Goal: Task Accomplishment & Management: Manage account settings

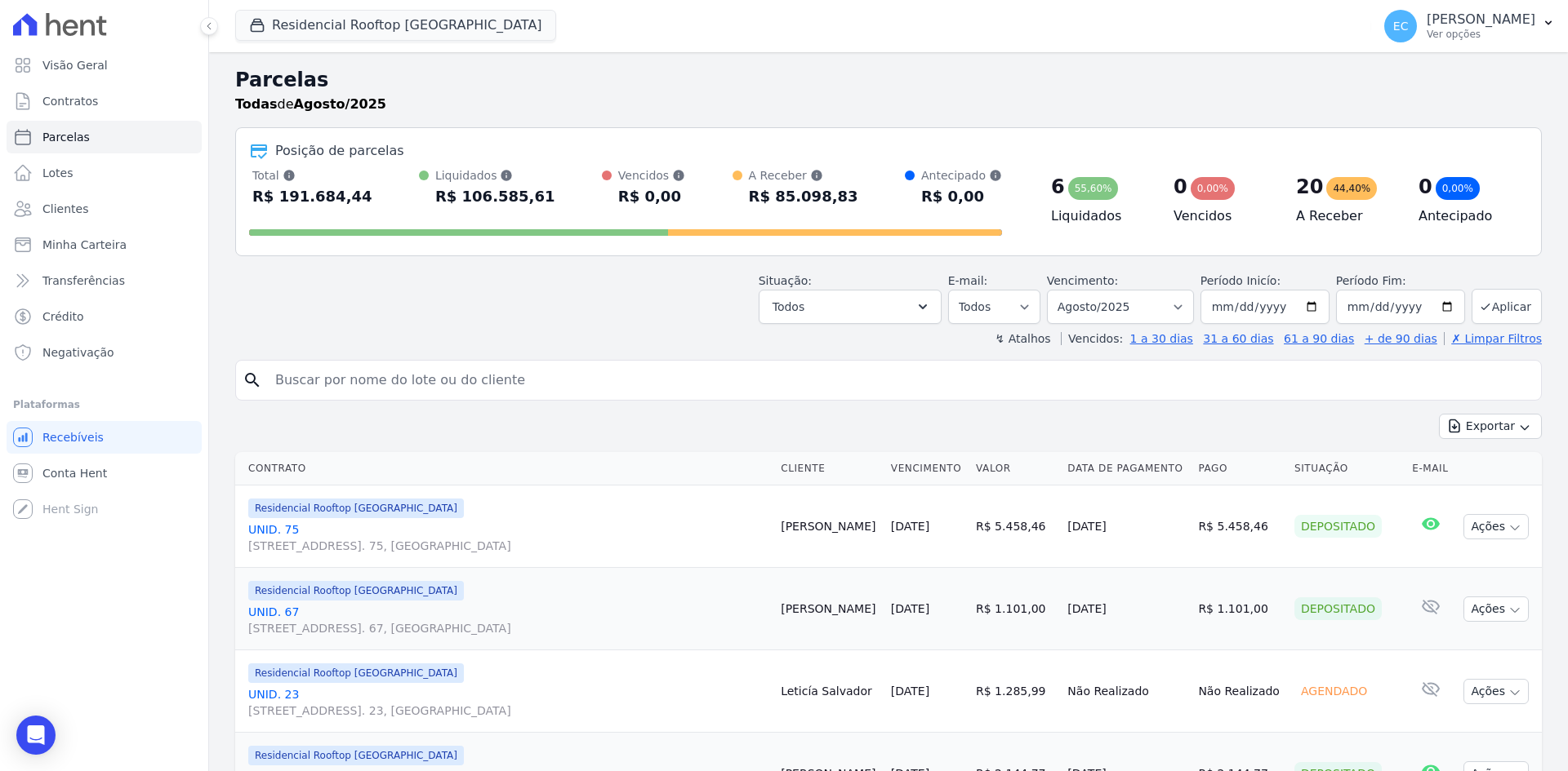
select select
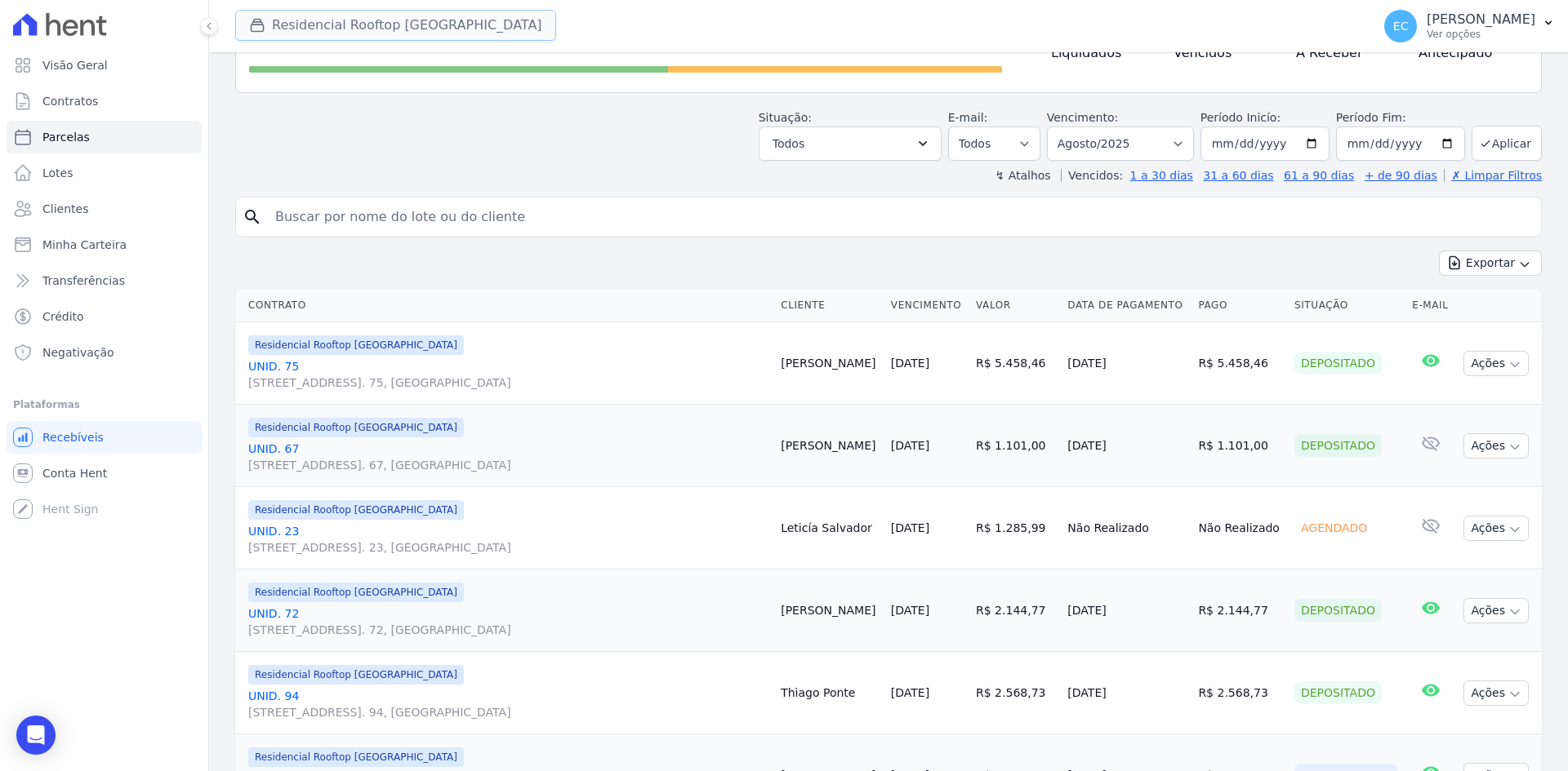
click at [270, 23] on div "button" at bounding box center [260, 25] width 23 height 17
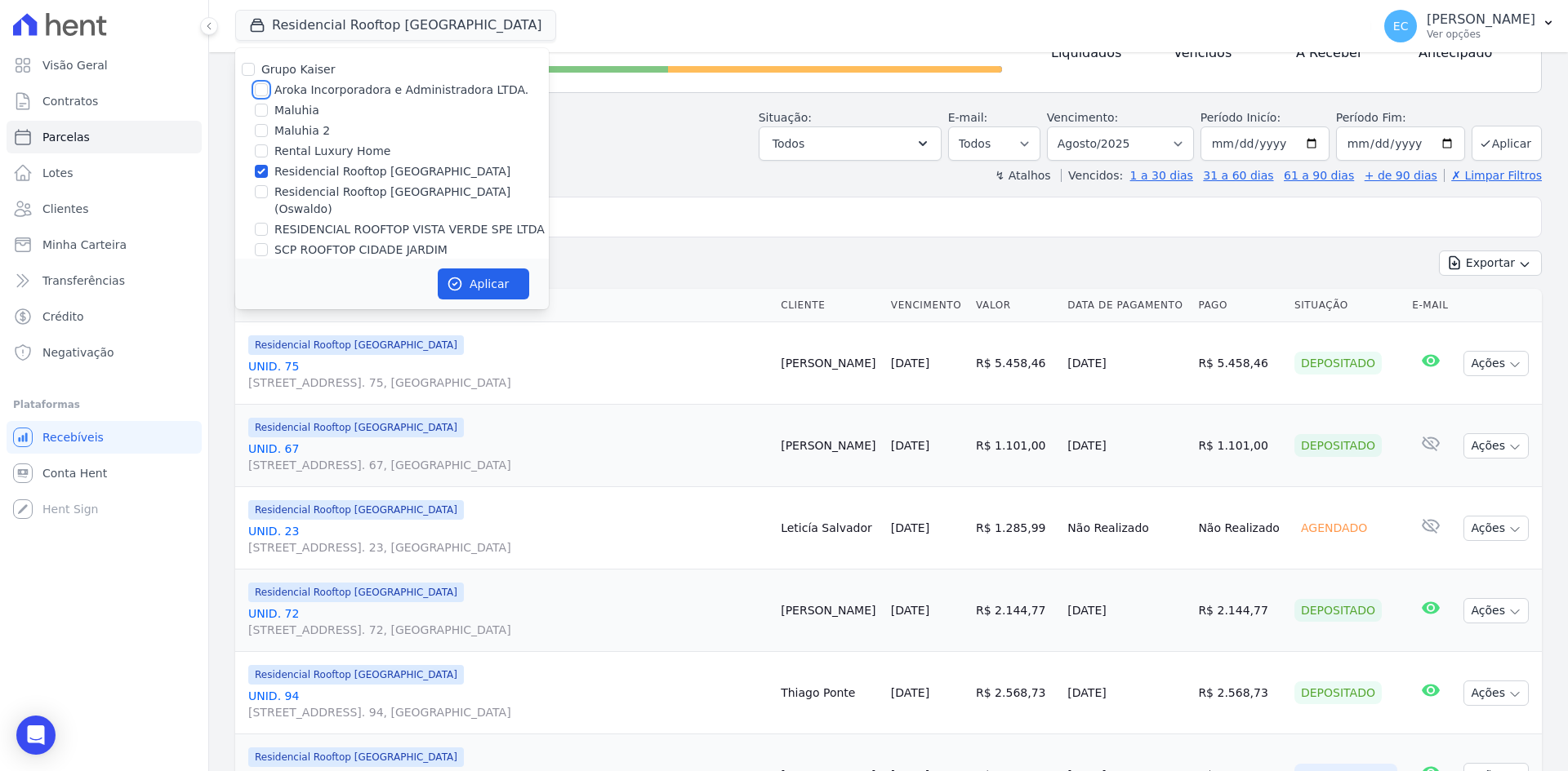
click at [260, 88] on input "Aroka Incorporadora e Administradora LTDA." at bounding box center [260, 89] width 13 height 13
checkbox input "true"
click at [260, 174] on input "Residencial Rooftop [GEOGRAPHIC_DATA]" at bounding box center [260, 171] width 13 height 13
checkbox input "false"
click at [461, 279] on icon "button" at bounding box center [455, 284] width 12 height 12
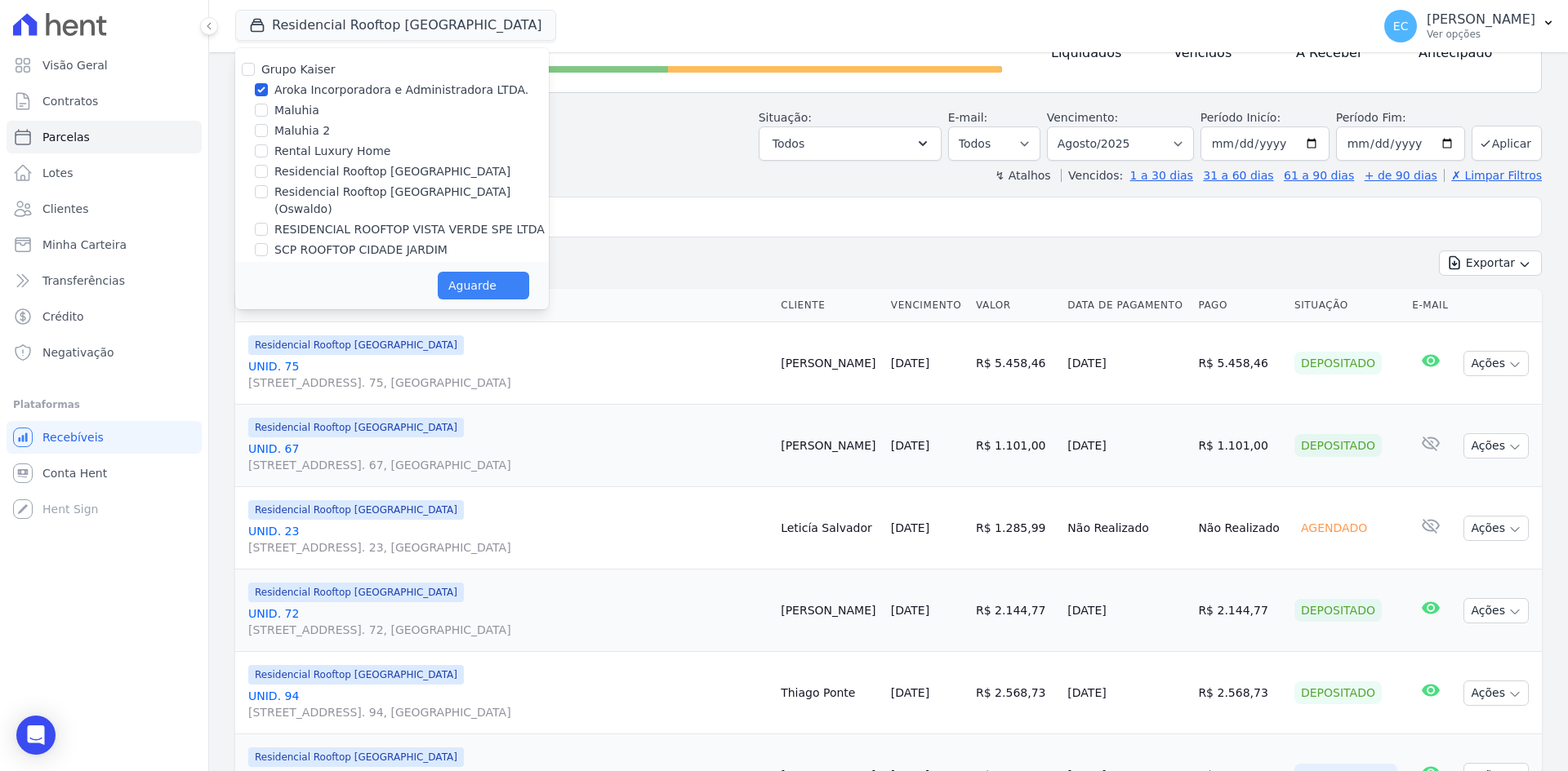
select select
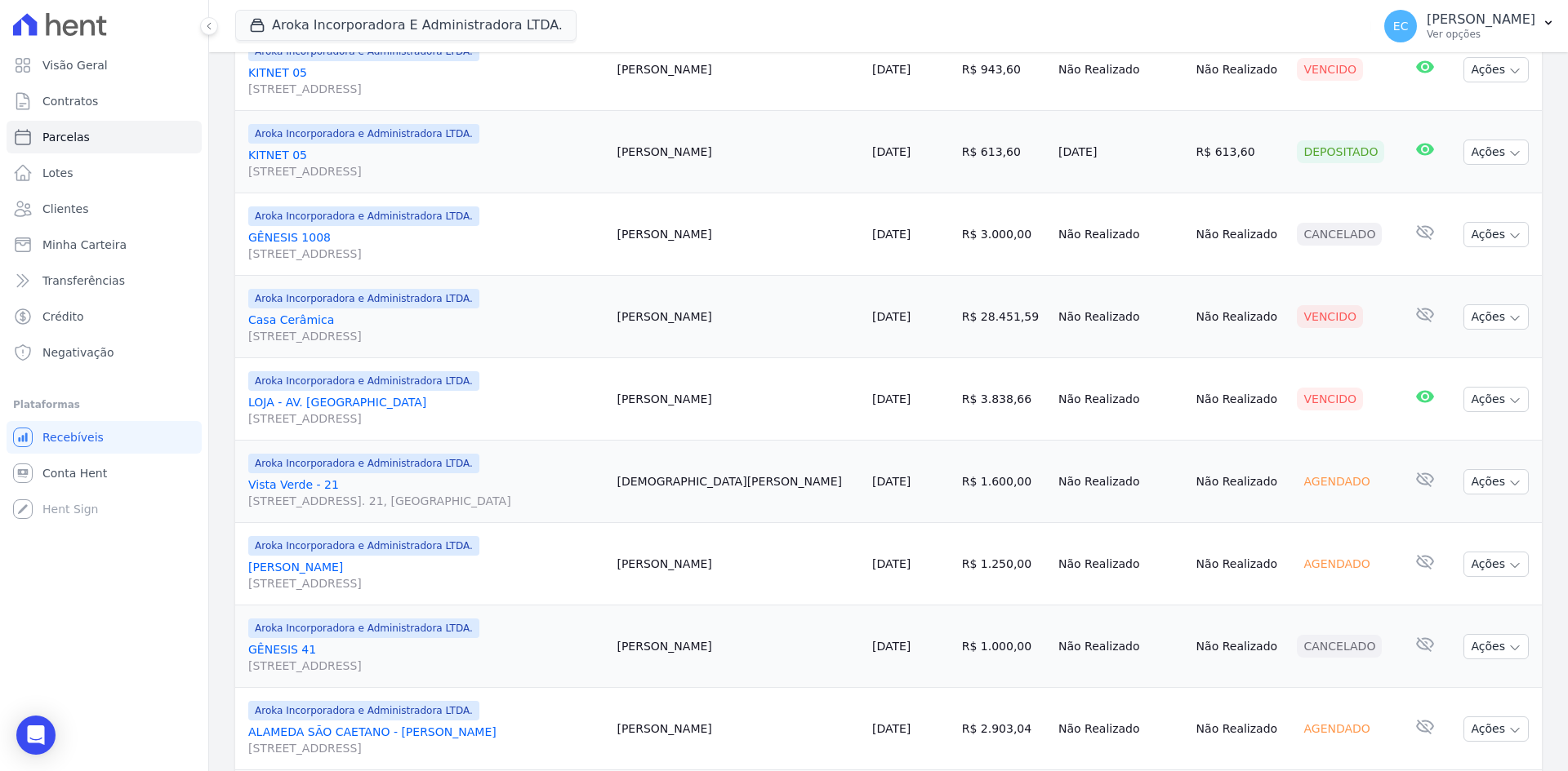
scroll to position [980, 0]
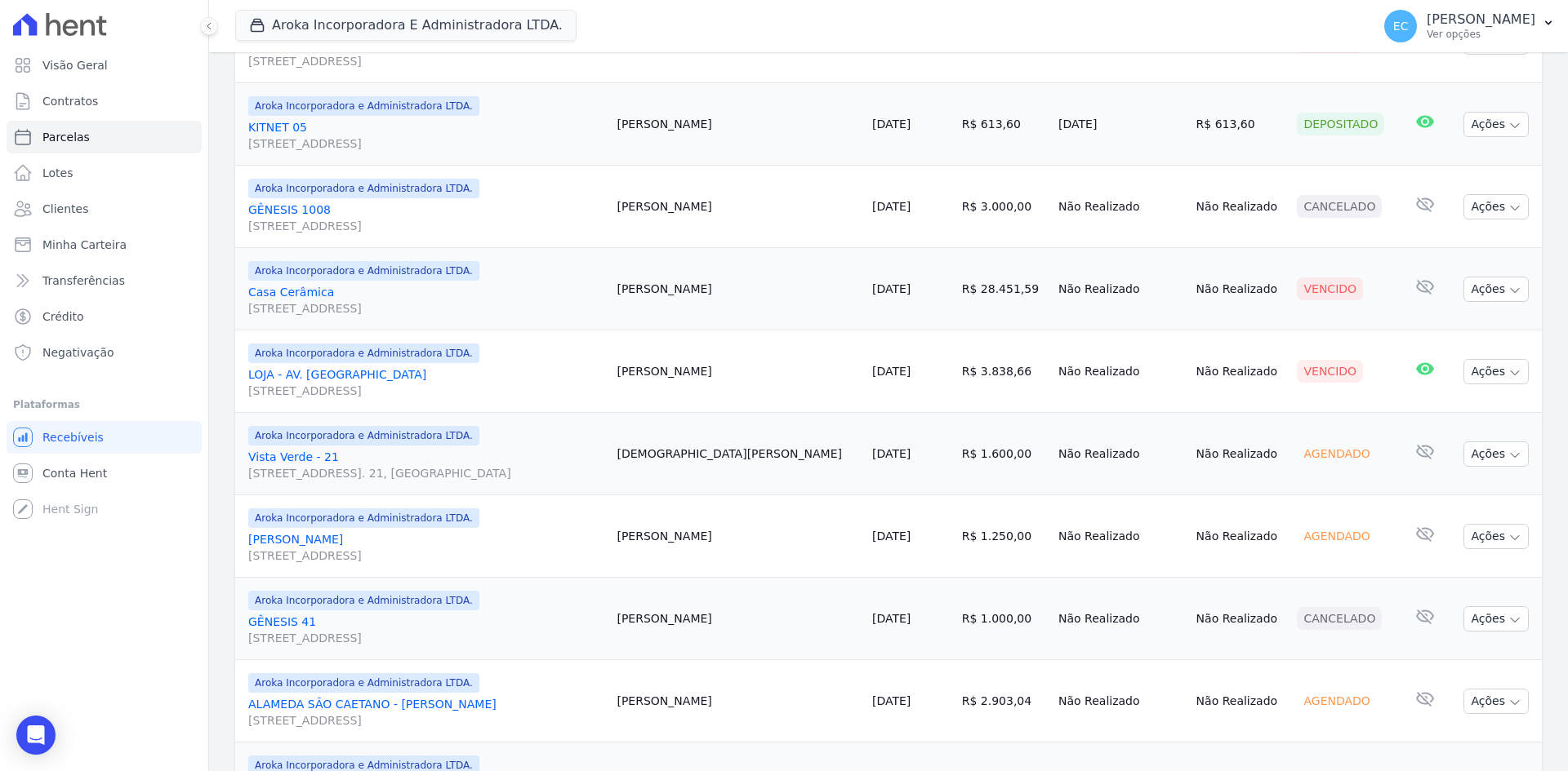
click at [300, 375] on link "LOJA - AV. [GEOGRAPHIC_DATA][STREET_ADDRESS][GEOGRAPHIC_DATA]" at bounding box center [426, 383] width 355 height 33
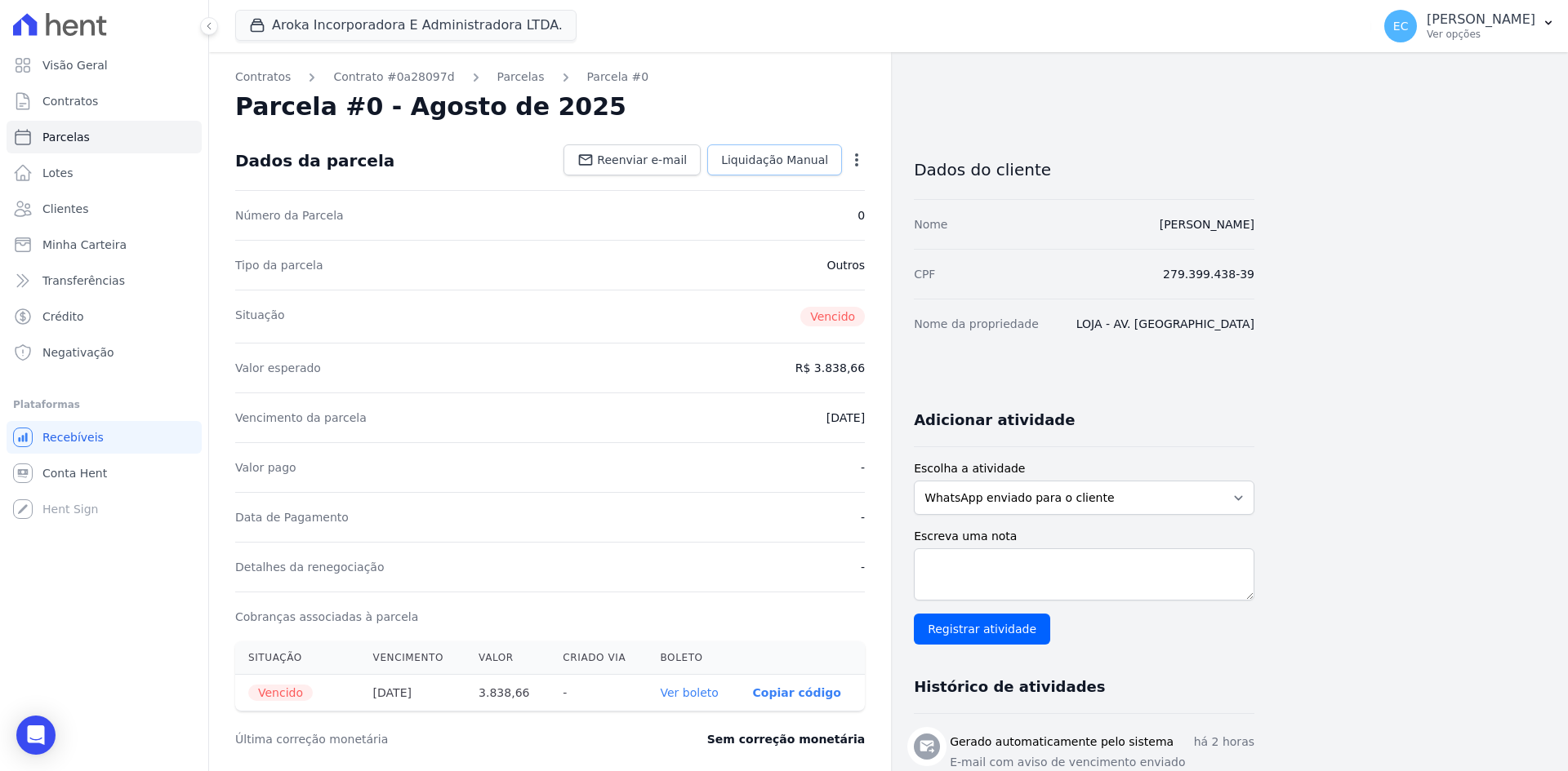
click at [775, 158] on span "Liquidação Manual" at bounding box center [774, 160] width 107 height 17
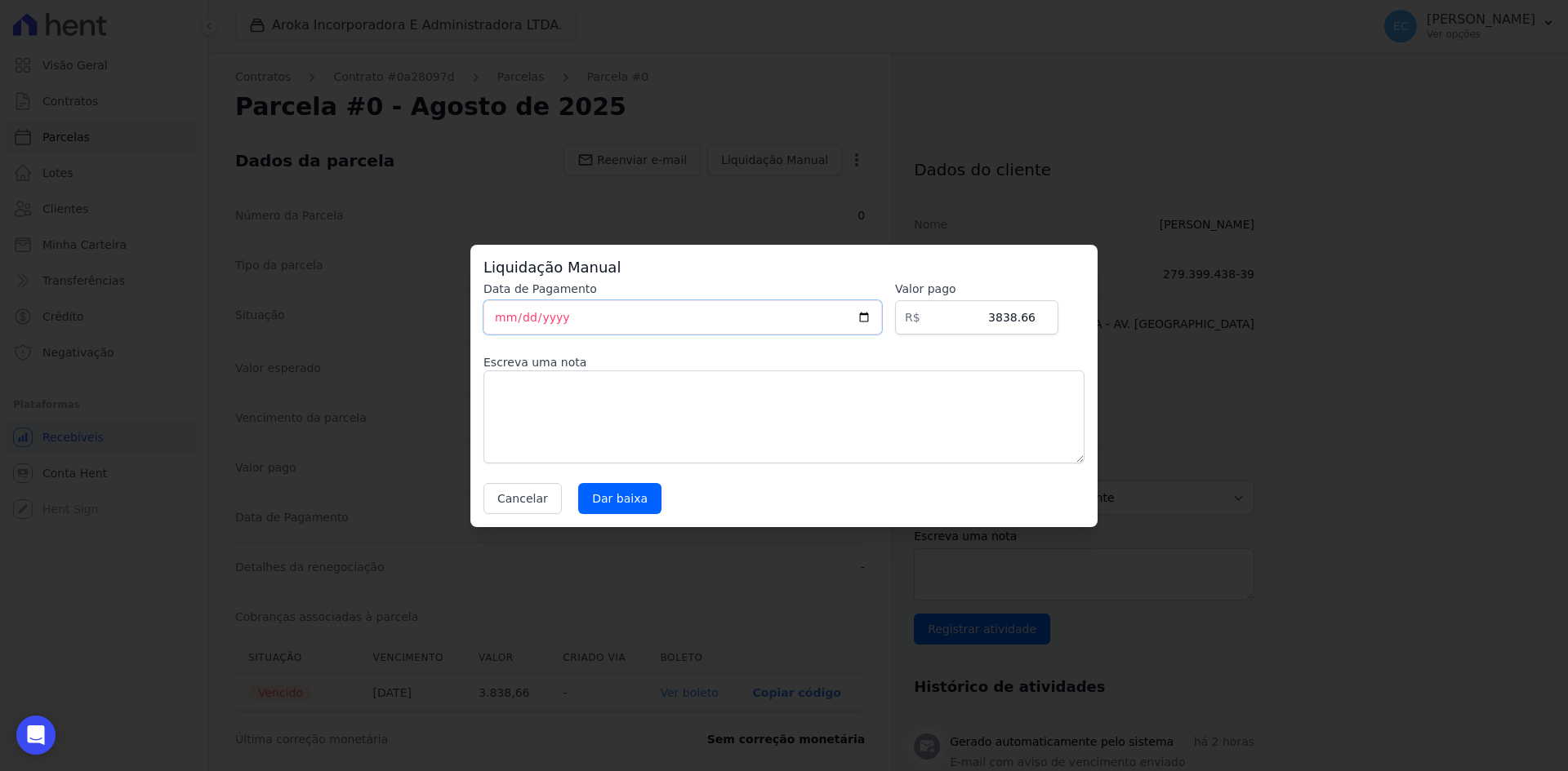
click at [504, 320] on input "[DATE]" at bounding box center [682, 317] width 398 height 35
type input "[DATE]"
click at [690, 506] on div "Cancelar [GEOGRAPHIC_DATA]" at bounding box center [783, 498] width 601 height 31
click at [619, 500] on input "Dar baixa" at bounding box center [619, 498] width 83 height 31
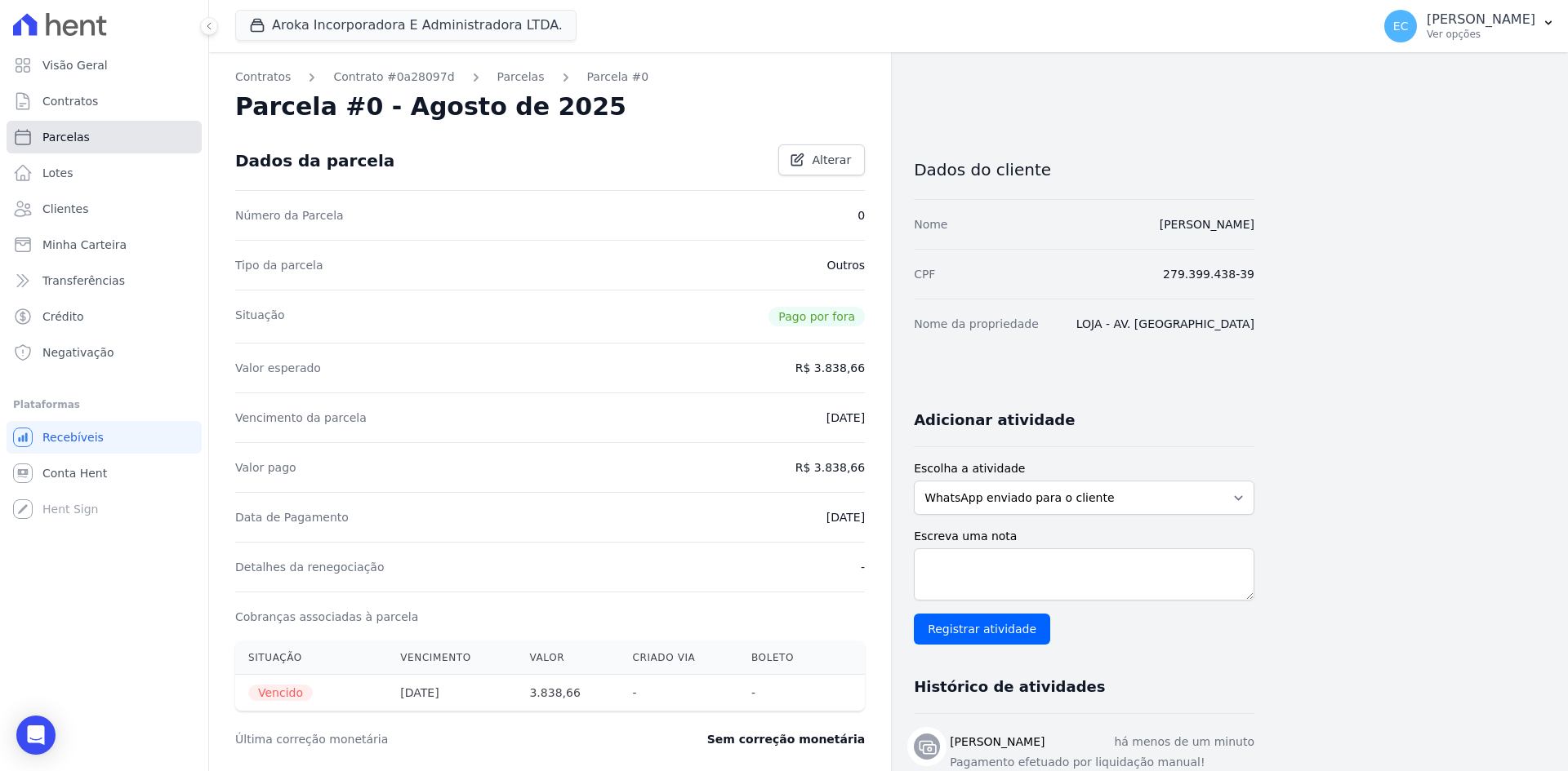
click at [71, 139] on span "Parcelas" at bounding box center [66, 137] width 47 height 17
select select
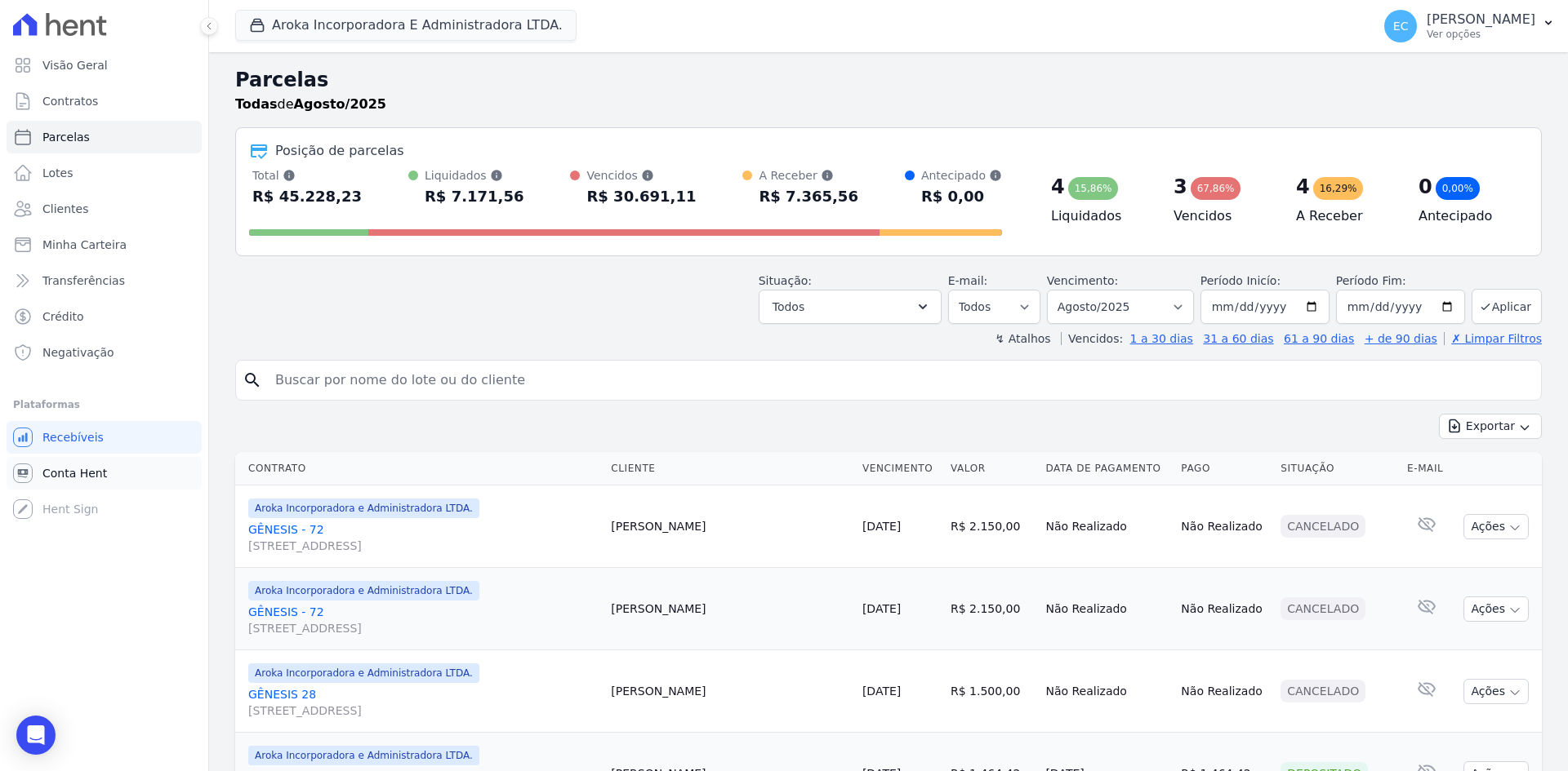
click at [66, 475] on span "Conta Hent" at bounding box center [74, 473] width 64 height 17
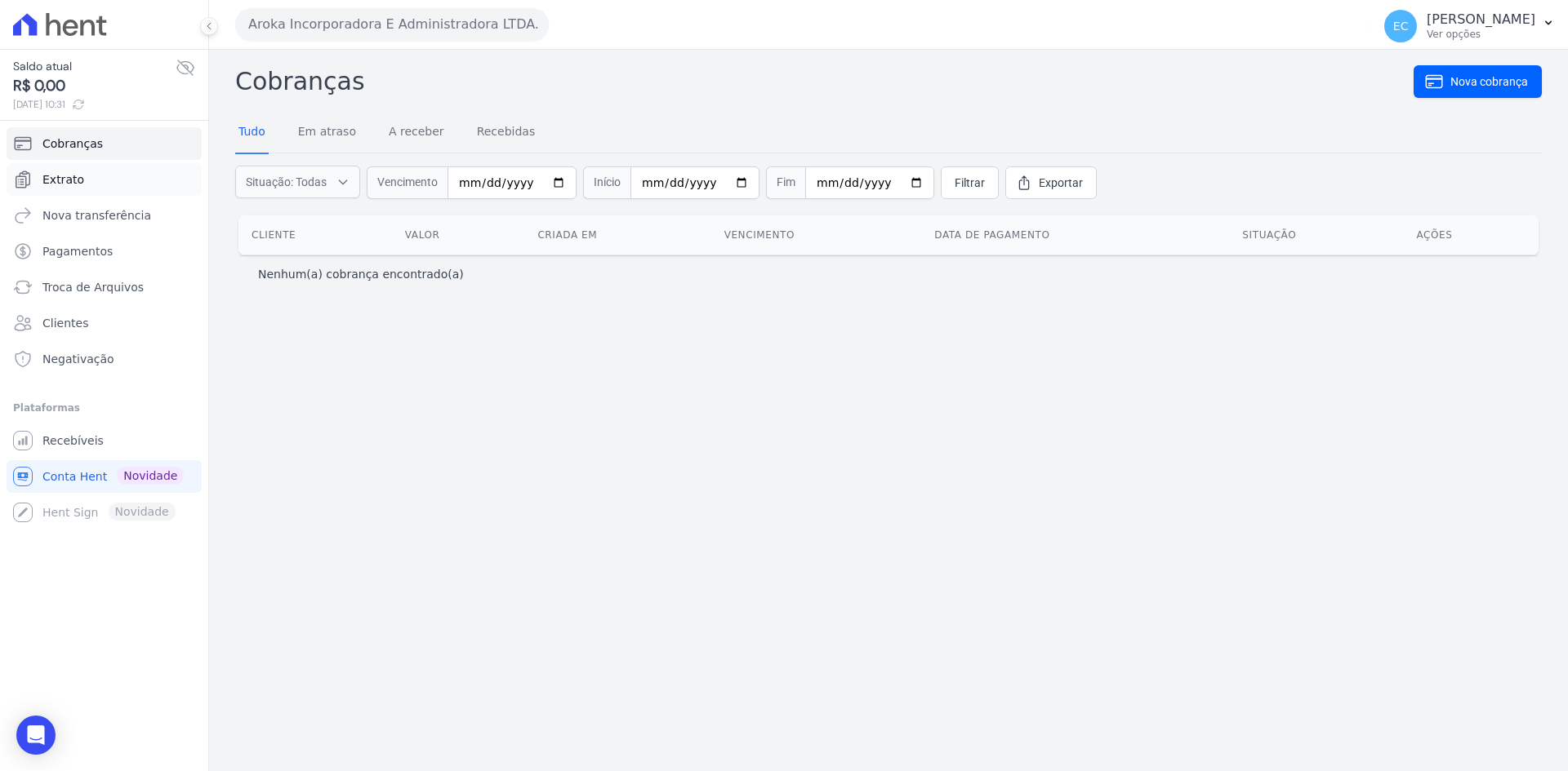
click at [69, 175] on span "Extrato" at bounding box center [63, 179] width 41 height 17
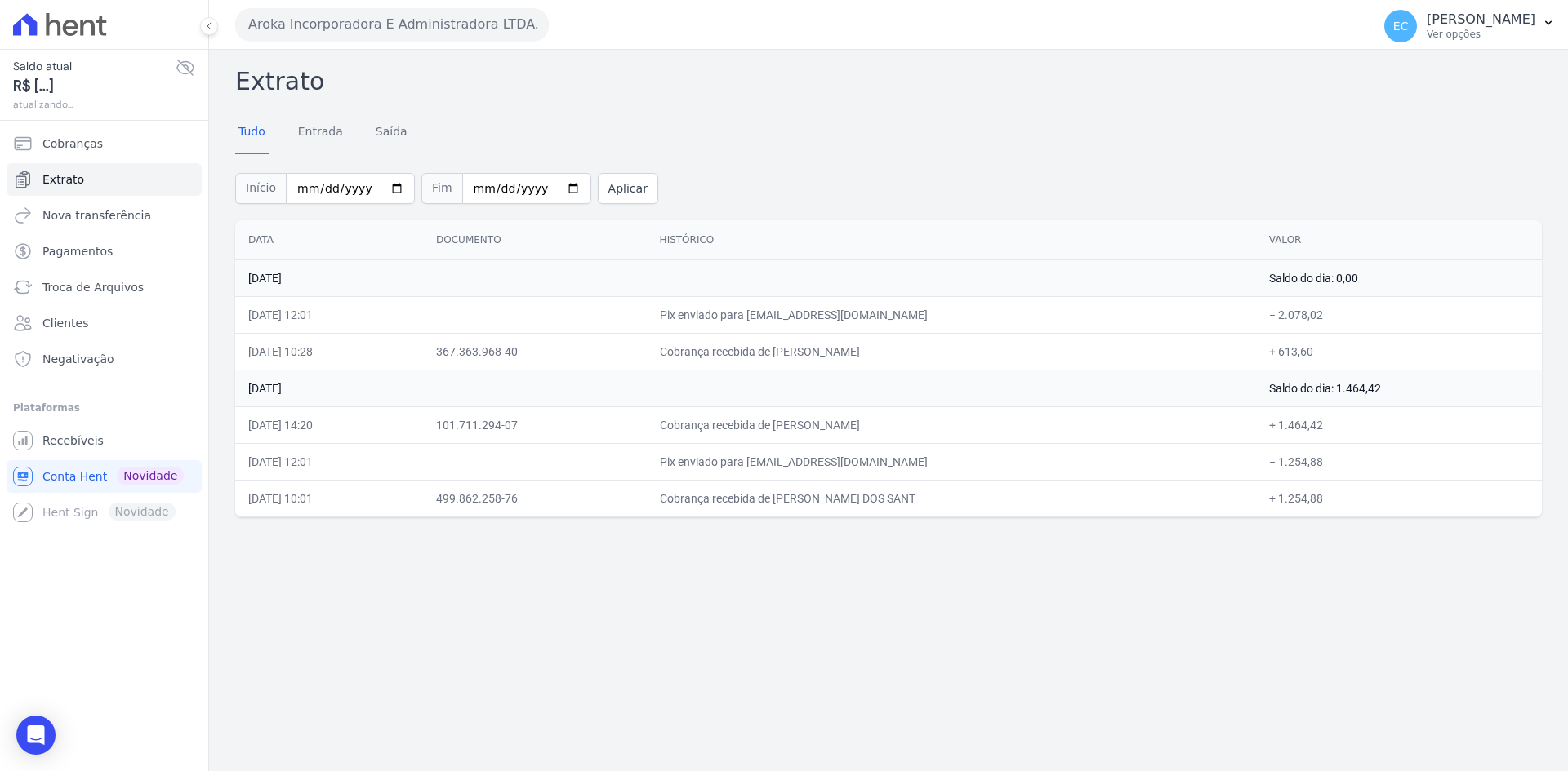
click at [297, 30] on button "Aroka Incorporadora E Administradora LTDA." at bounding box center [392, 24] width 314 height 33
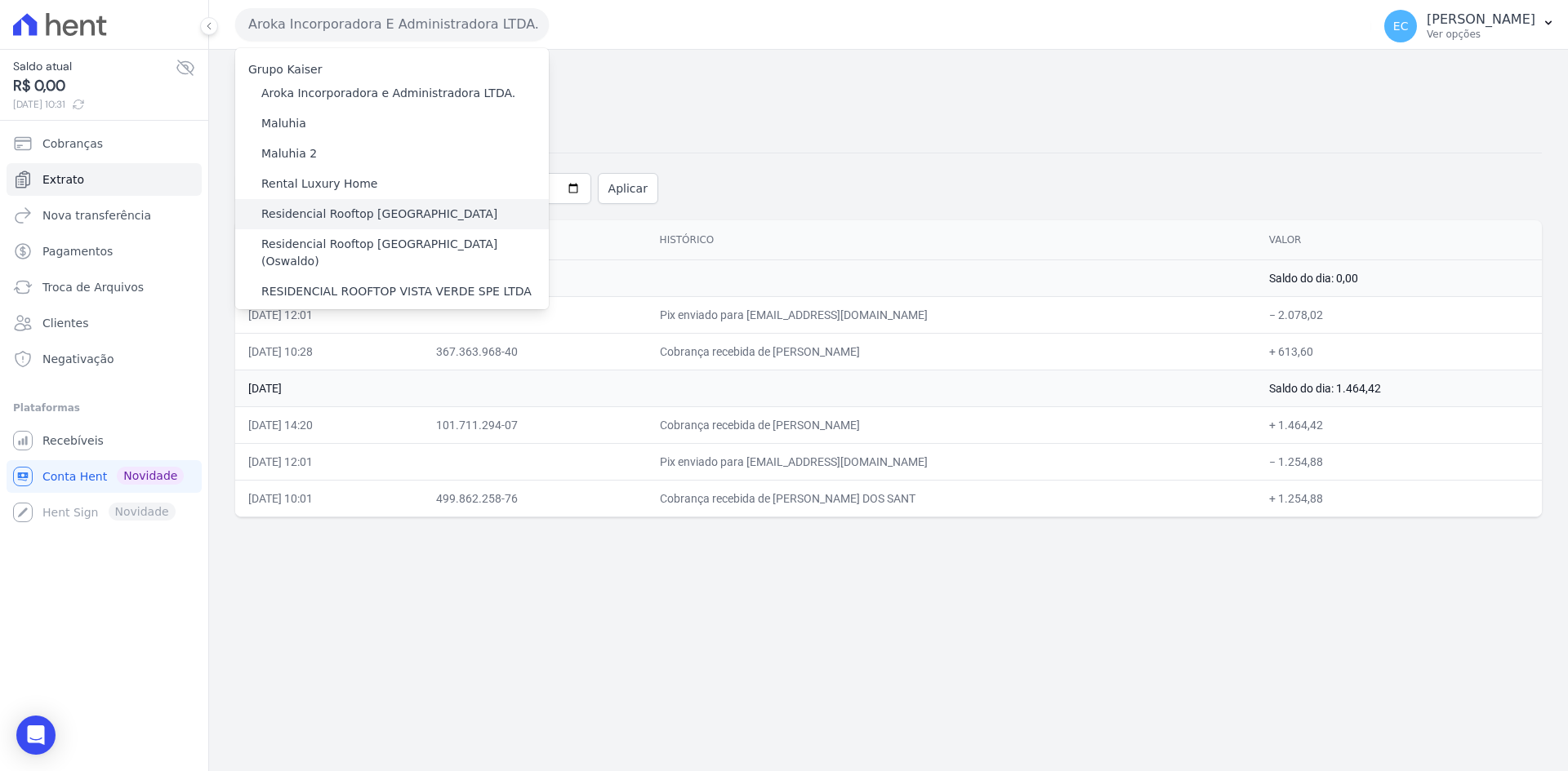
click at [349, 211] on label "Residencial Rooftop [GEOGRAPHIC_DATA]" at bounding box center [379, 214] width 236 height 17
click at [0, 0] on input "Residencial Rooftop [GEOGRAPHIC_DATA]" at bounding box center [0, 0] width 0 height 0
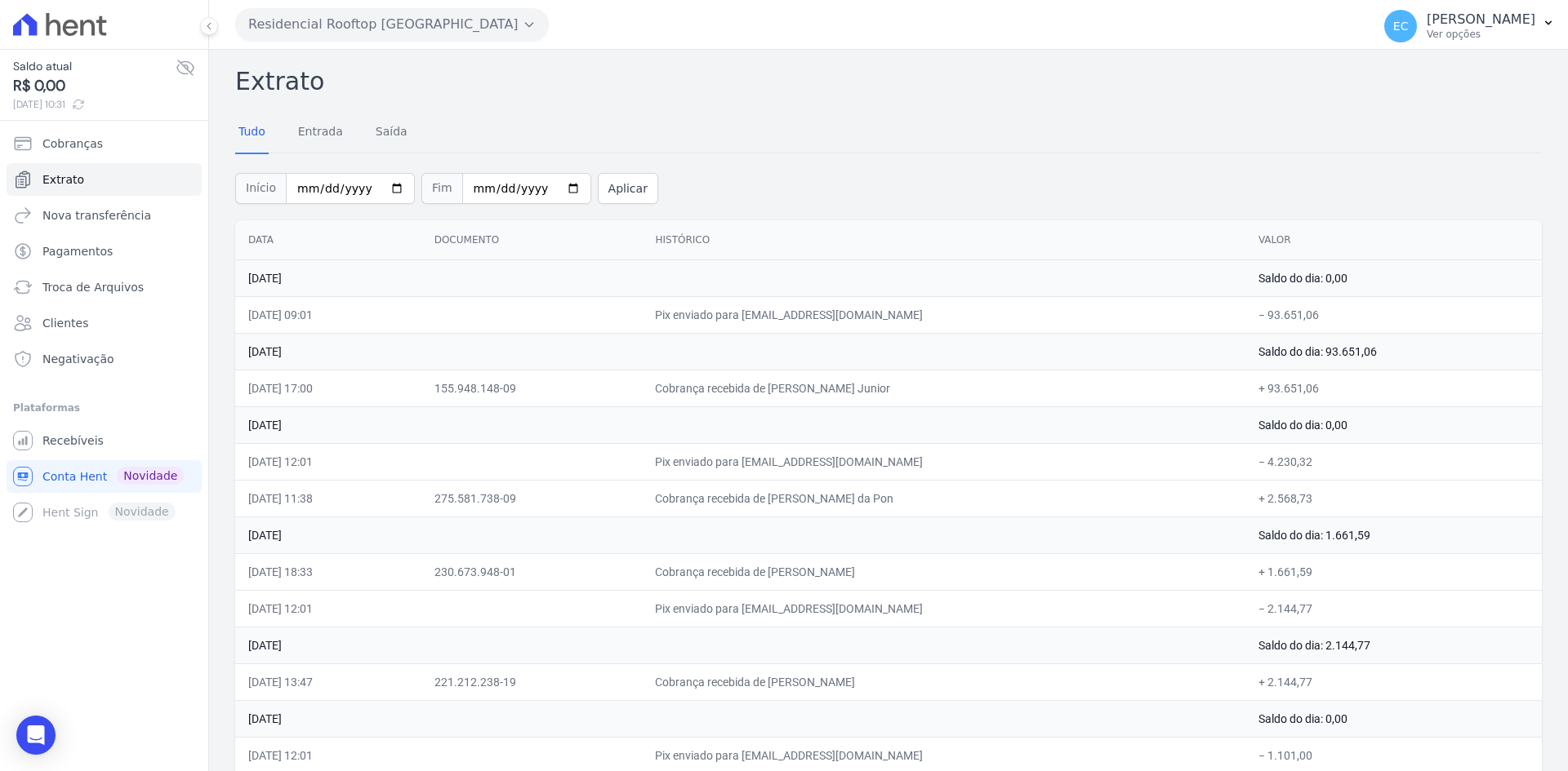
drag, startPoint x: 733, startPoint y: 163, endPoint x: 458, endPoint y: 38, distance: 302.1
click at [733, 163] on div "Início [DATE] Fim [DATE] Aplicar" at bounding box center [888, 186] width 1307 height 68
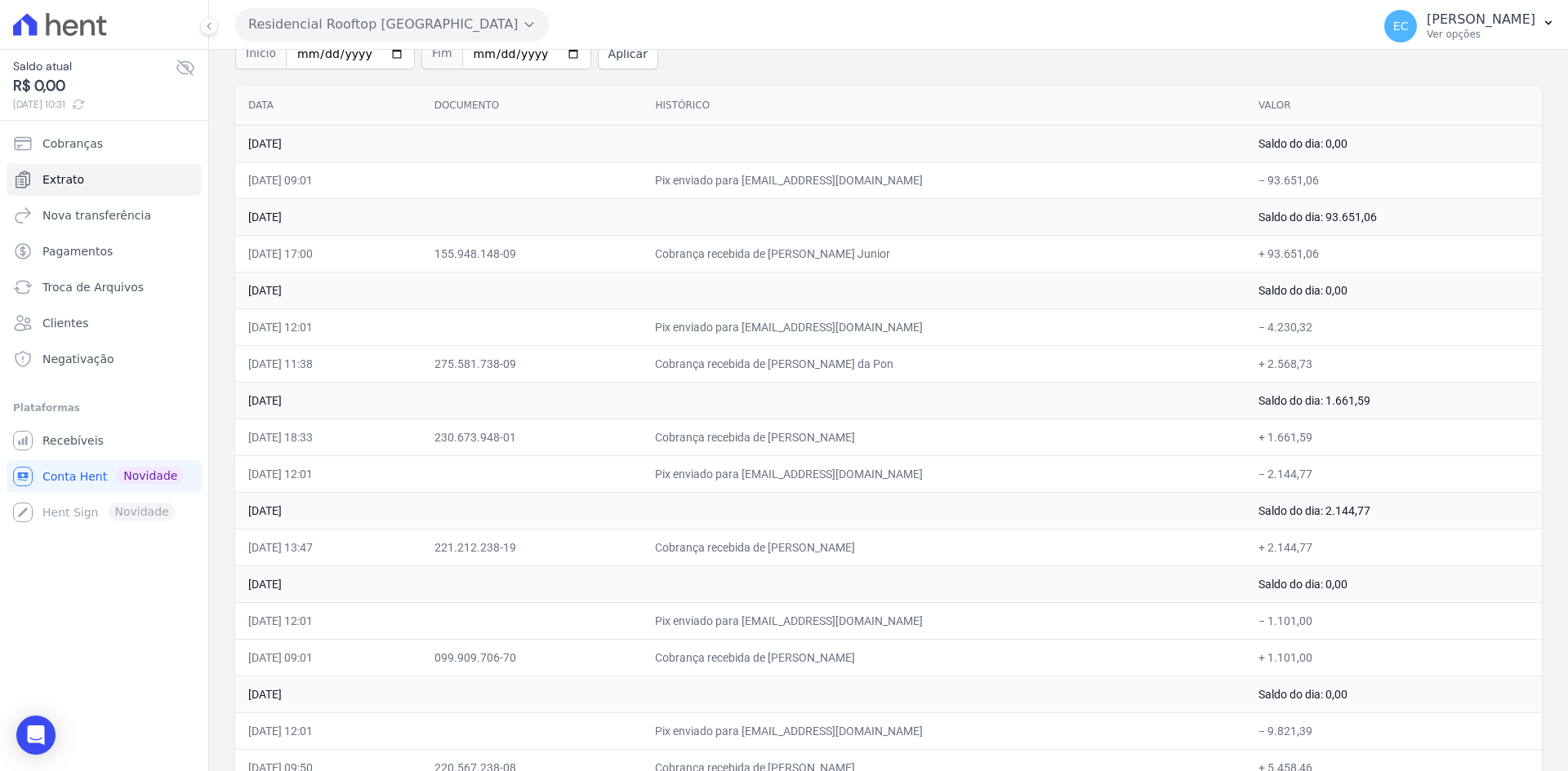
scroll to position [164, 0]
